Goal: Use online tool/utility: Utilize a website feature to perform a specific function

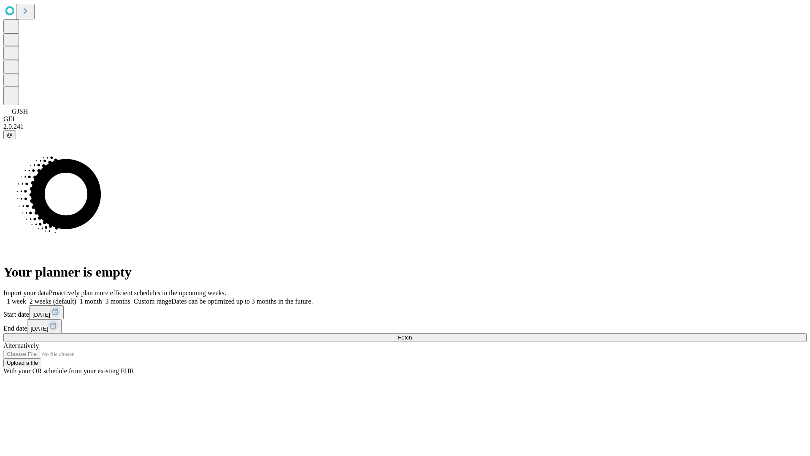
click at [412, 334] on span "Fetch" at bounding box center [405, 337] width 14 height 6
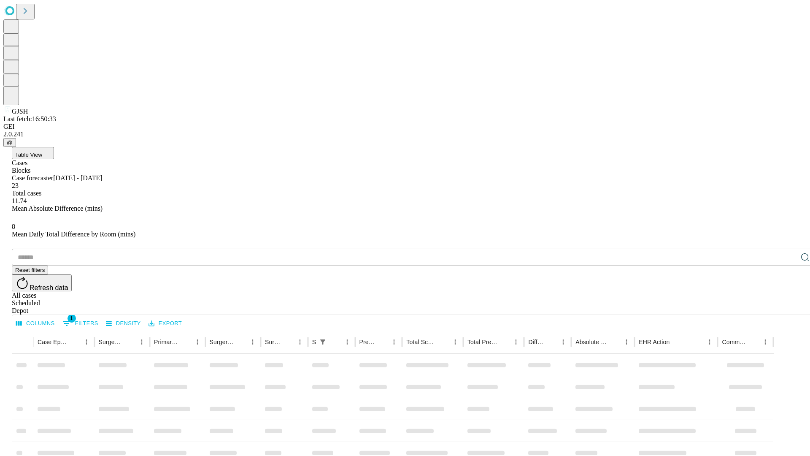
click at [42, 151] on span "Table View" at bounding box center [28, 154] width 27 height 6
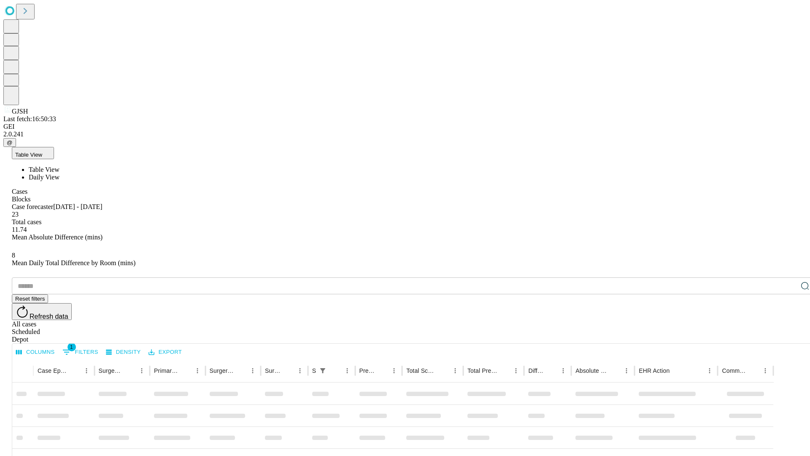
click at [59, 173] on span "Daily View" at bounding box center [44, 176] width 31 height 7
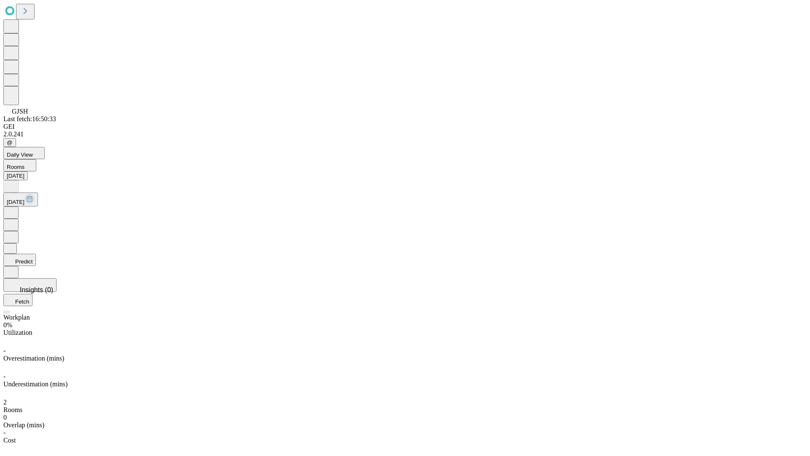
click at [36, 254] on button "Predict" at bounding box center [19, 260] width 32 height 12
